Goal: Task Accomplishment & Management: Manage account settings

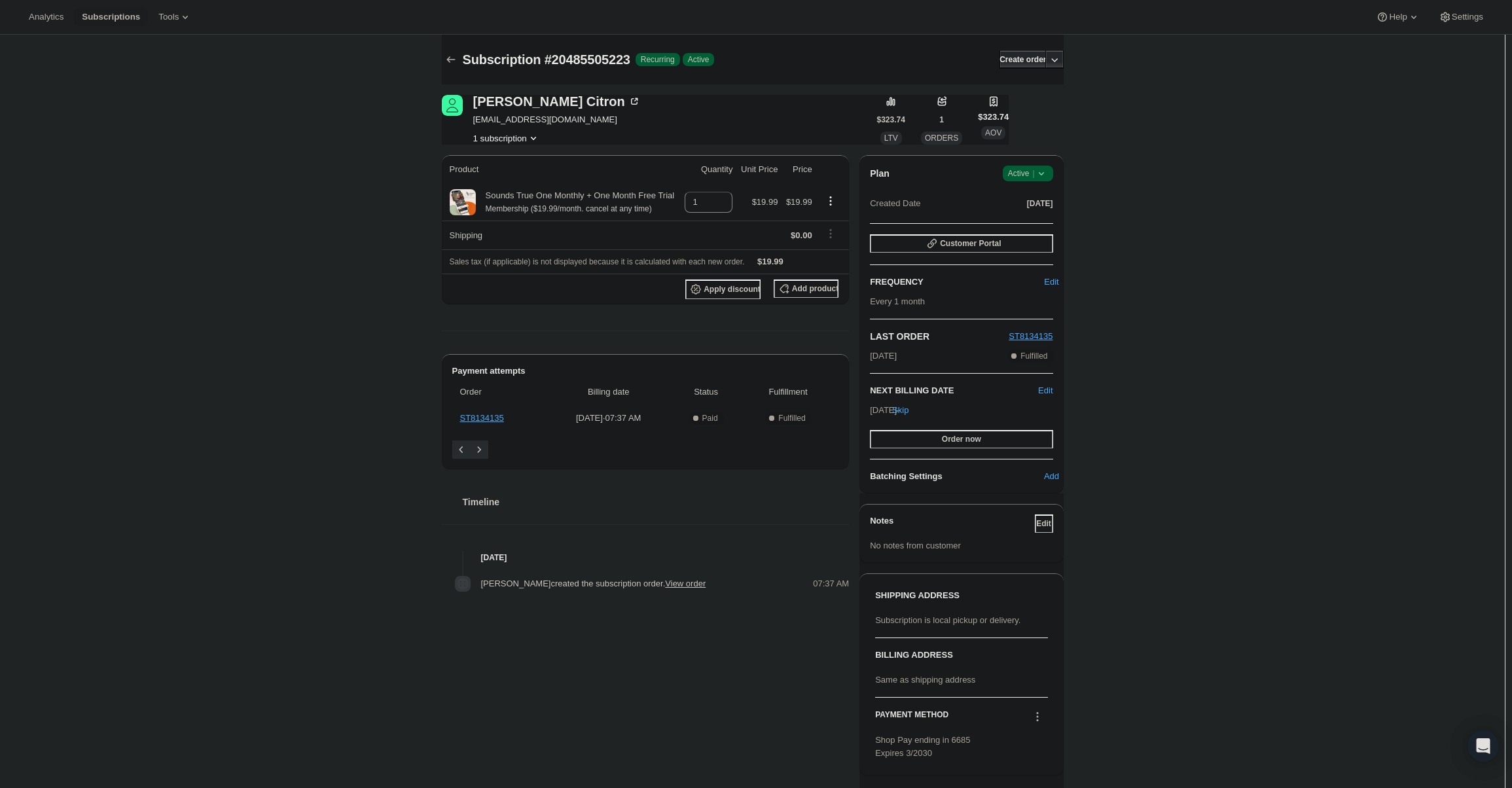
drag, startPoint x: 1038, startPoint y: 157, endPoint x: 1035, endPoint y: 165, distance: 8.5
click at [1036, 163] on div "Plan Success Active | Created Date Sep 28, 2025 Customer Portal FREQUENCY Edit …" at bounding box center [961, 324] width 204 height 338
click at [1035, 165] on span "Success Active |" at bounding box center [1028, 173] width 51 height 16
click at [1026, 226] on span "Cancel subscription" at bounding box center [1032, 222] width 74 height 10
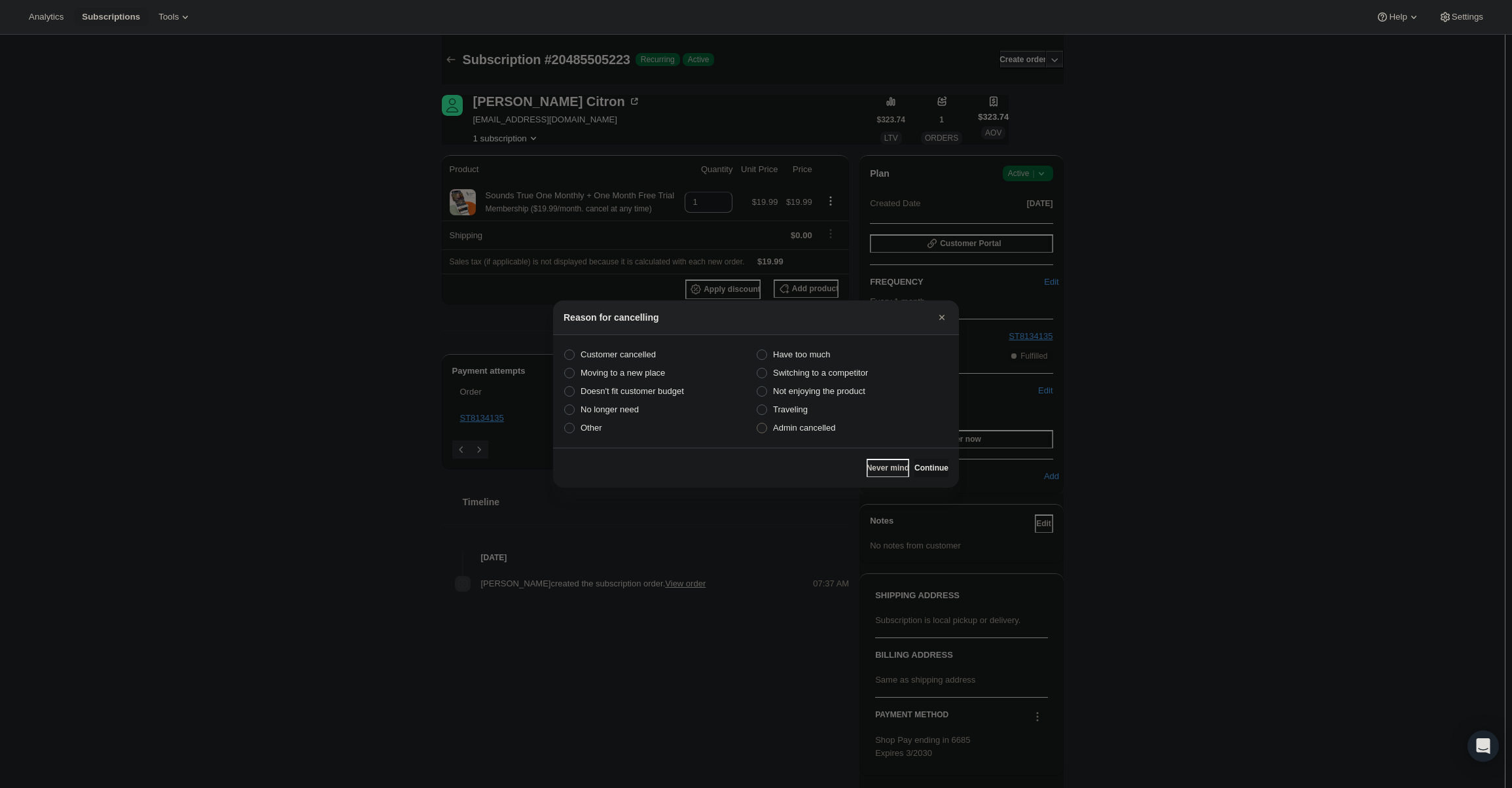
drag, startPoint x: 809, startPoint y: 411, endPoint x: 811, endPoint y: 427, distance: 16.1
click at [810, 422] on div "Customer cancelled Have too much Moving to a new place Switching to a competito…" at bounding box center [756, 391] width 385 height 92
click at [809, 431] on span "Admin cancelled" at bounding box center [804, 428] width 62 height 10
click at [757, 424] on input "Admin cancelled" at bounding box center [757, 423] width 1 height 1
radio input "true"
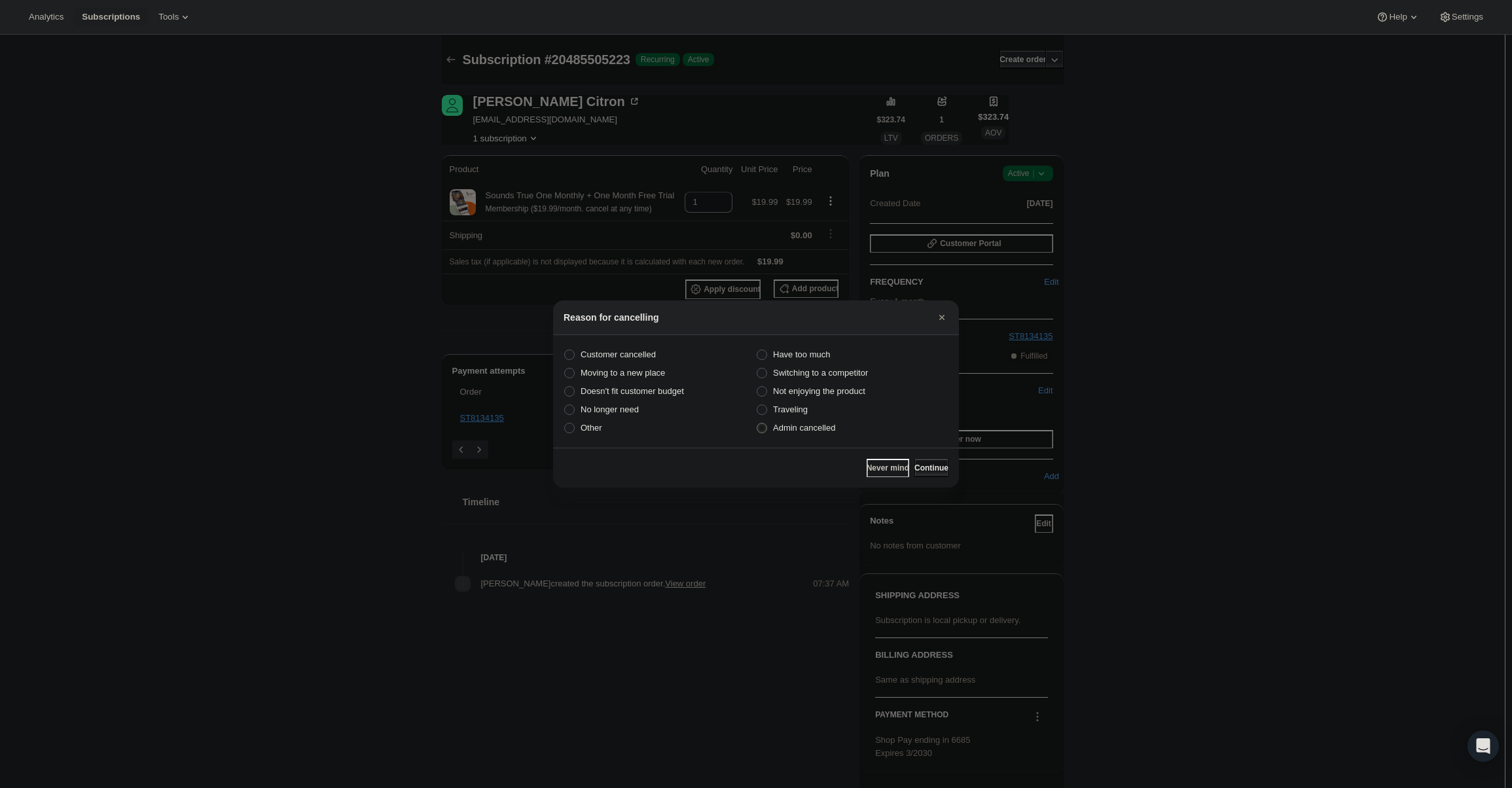
click at [929, 465] on span "Continue" at bounding box center [931, 468] width 34 height 11
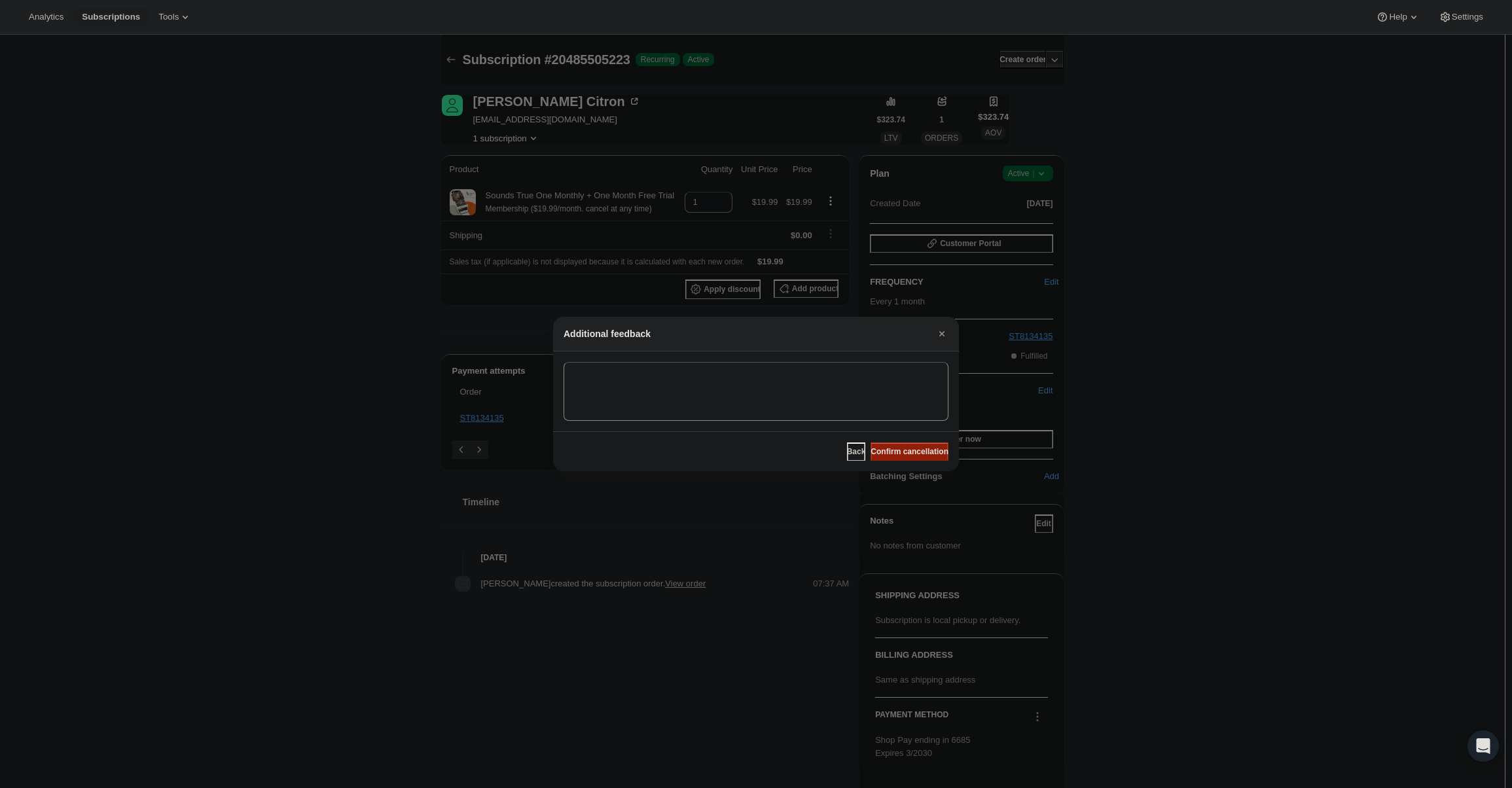
click at [921, 458] on button "Confirm cancellation" at bounding box center [910, 451] width 78 height 18
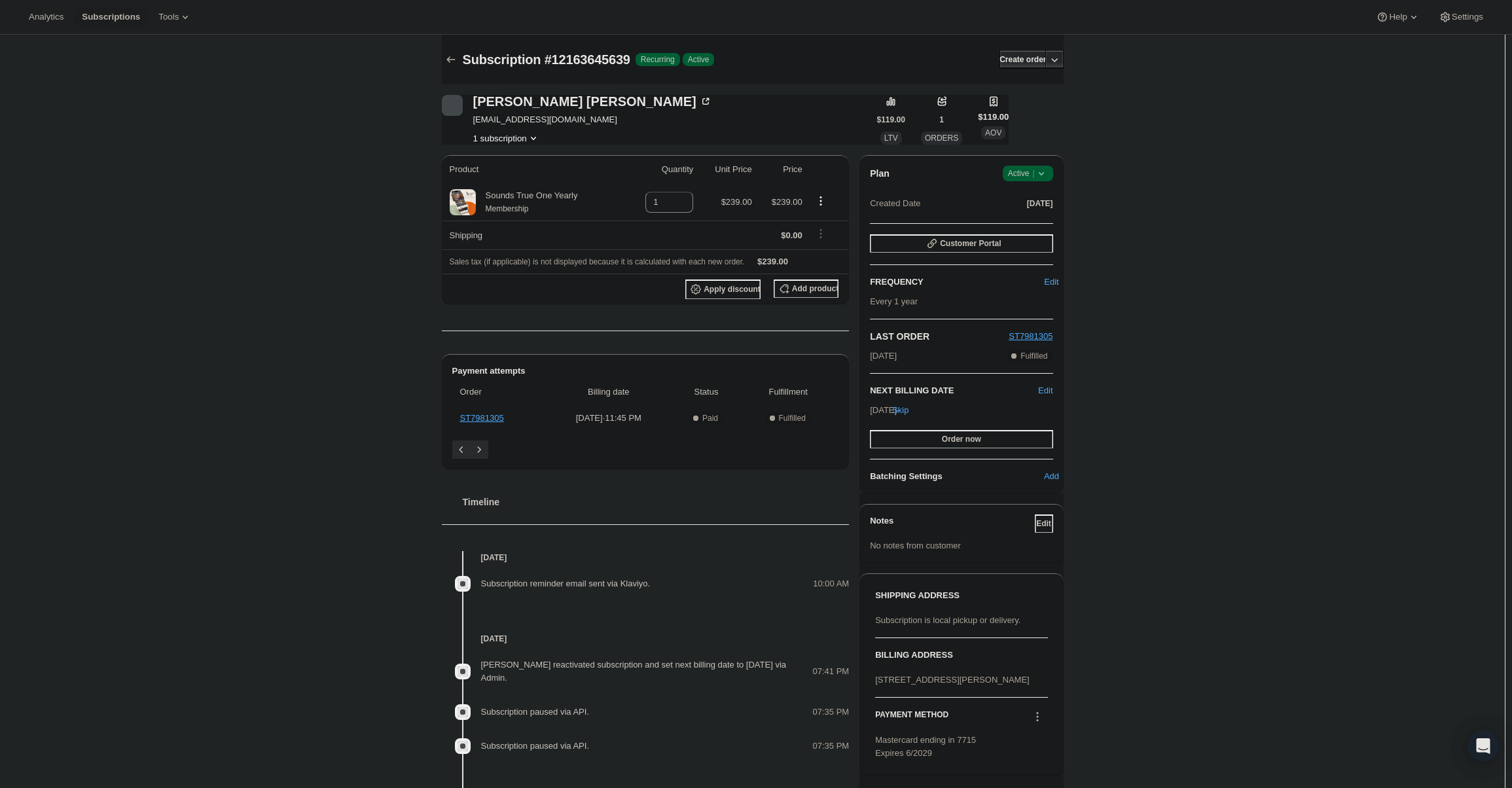
click at [1035, 172] on span "Active |" at bounding box center [1027, 173] width 40 height 13
click at [1038, 194] on span "Pause subscription" at bounding box center [1031, 199] width 72 height 10
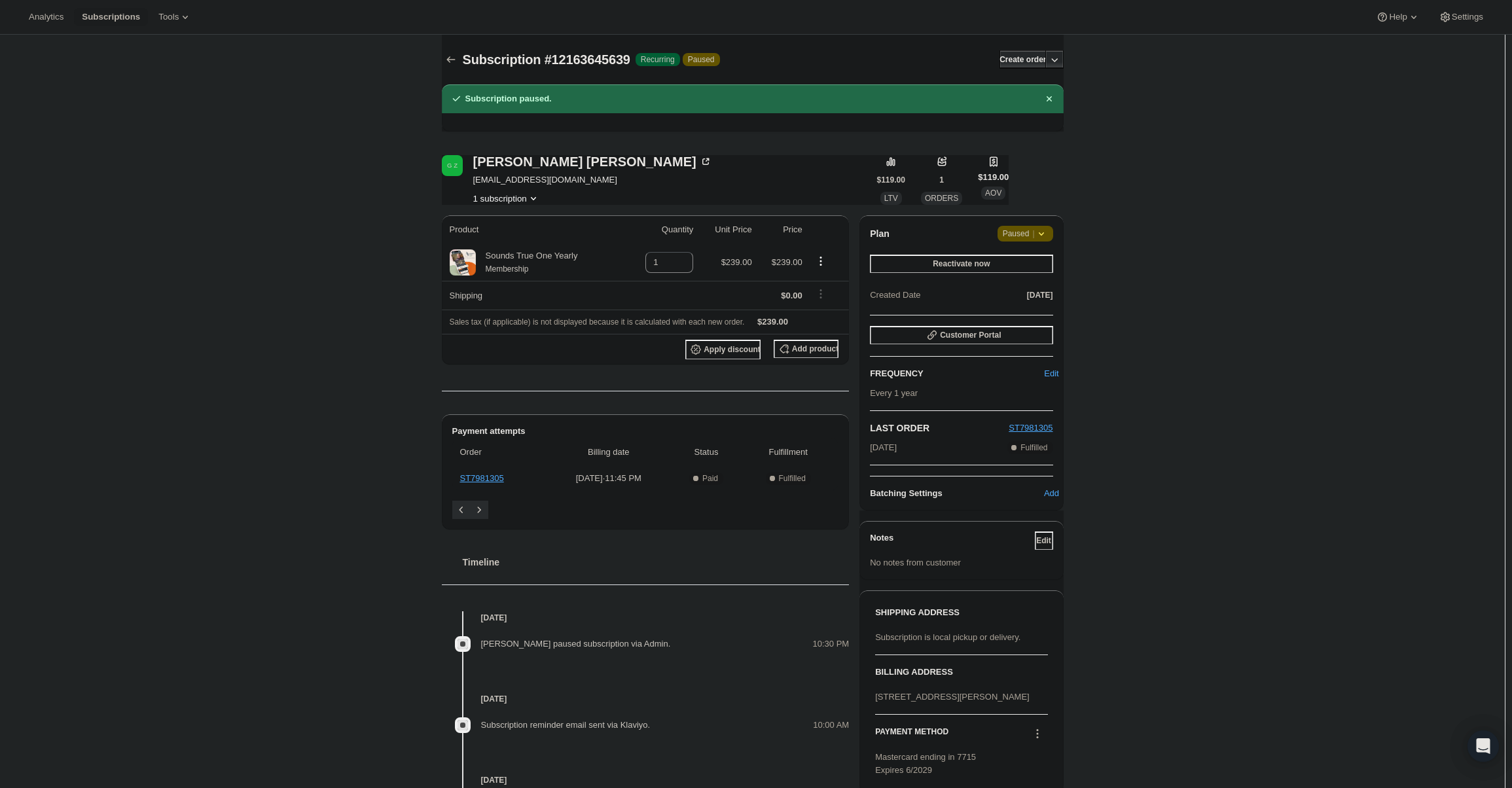
drag, startPoint x: 874, startPoint y: 447, endPoint x: 934, endPoint y: 454, distance: 60.4
click at [934, 454] on div "Plan Attention Paused | Reactivate now Created Date Aug 30, 2024 Customer Porta…" at bounding box center [961, 363] width 183 height 274
drag, startPoint x: 516, startPoint y: 172, endPoint x: 519, endPoint y: 178, distance: 6.7
click at [516, 172] on div "Gabriela Zavala gabyalvaradozavala@gmail.com 1 subscription" at bounding box center [592, 180] width 239 height 50
click at [521, 178] on span "gabyalvaradozavala@gmail.com" at bounding box center [592, 180] width 239 height 13
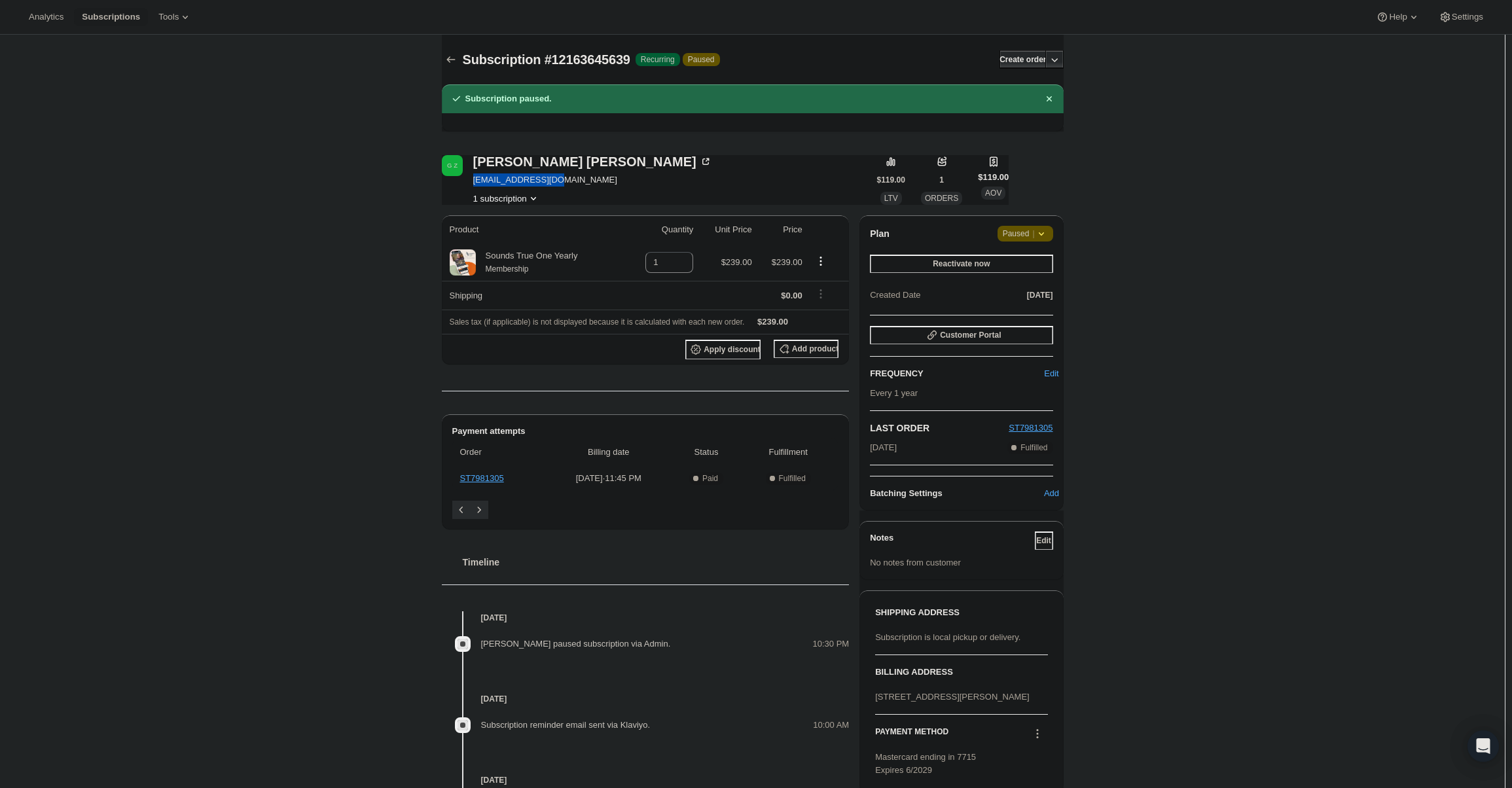
click at [521, 178] on span "gabyalvaradozavala@gmail.com" at bounding box center [592, 180] width 239 height 13
copy span "gabyalvaradozavala@gmail.com"
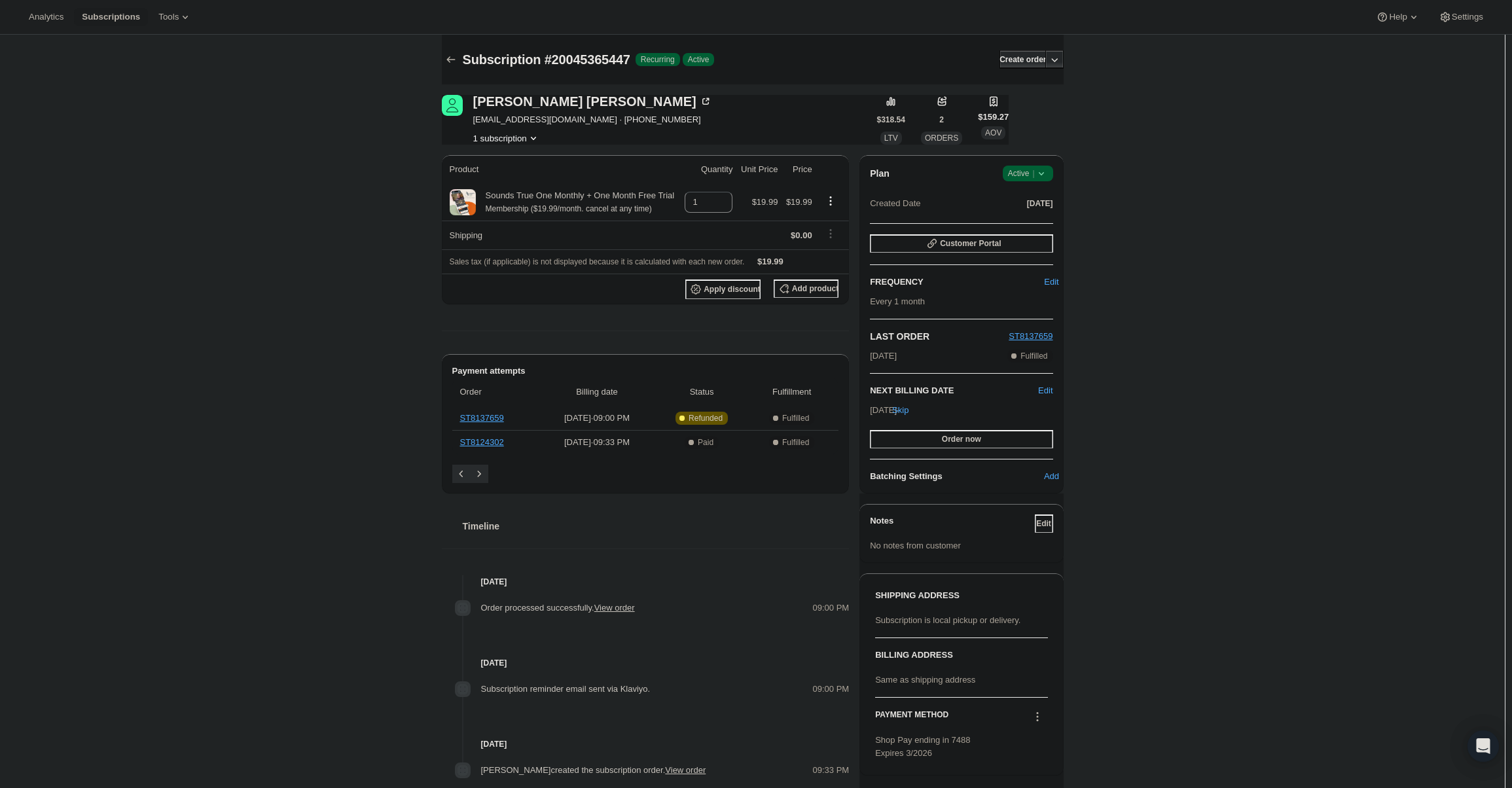
click at [1027, 175] on span "Active |" at bounding box center [1027, 173] width 40 height 13
click at [1017, 221] on span "Cancel subscription" at bounding box center [1032, 222] width 74 height 10
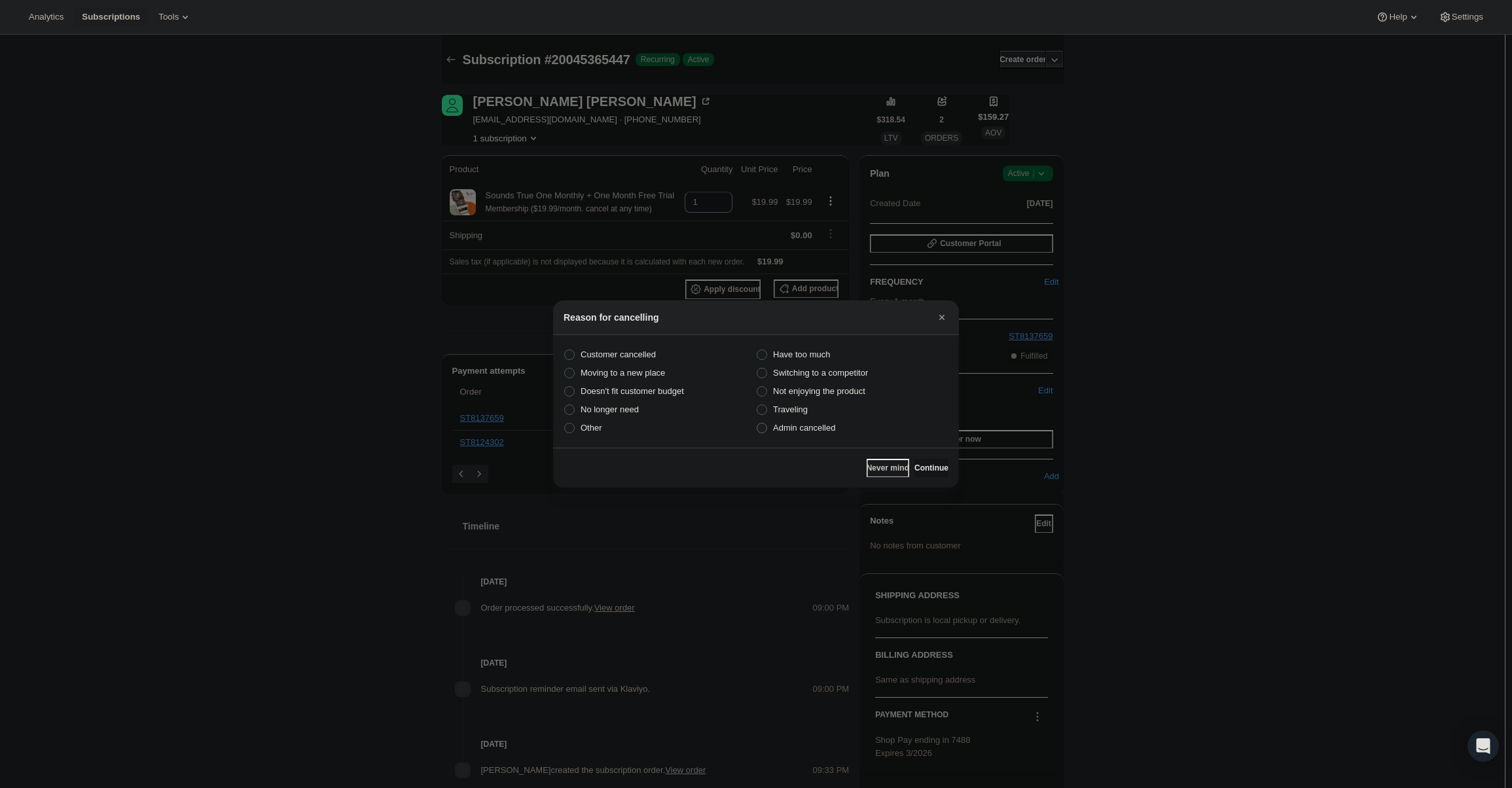
click at [781, 434] on label "Admin cancelled" at bounding box center [852, 427] width 193 height 18
click at [757, 424] on input "Admin cancelled" at bounding box center [757, 423] width 1 height 1
radio input "true"
click at [916, 460] on button "Continue" at bounding box center [931, 468] width 34 height 18
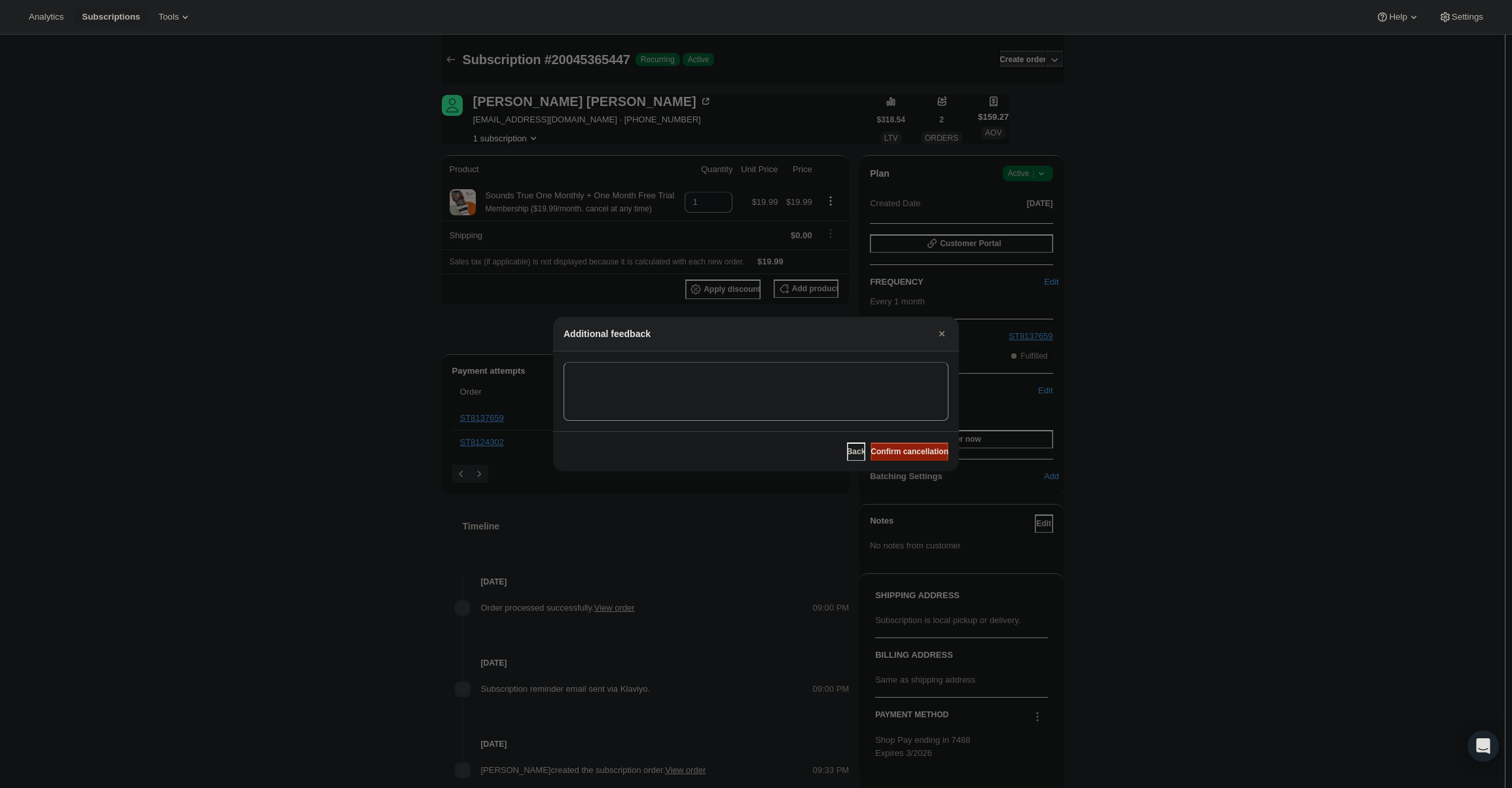
click at [911, 445] on button "Confirm cancellation" at bounding box center [910, 451] width 78 height 18
